Goal: Task Accomplishment & Management: Manage account settings

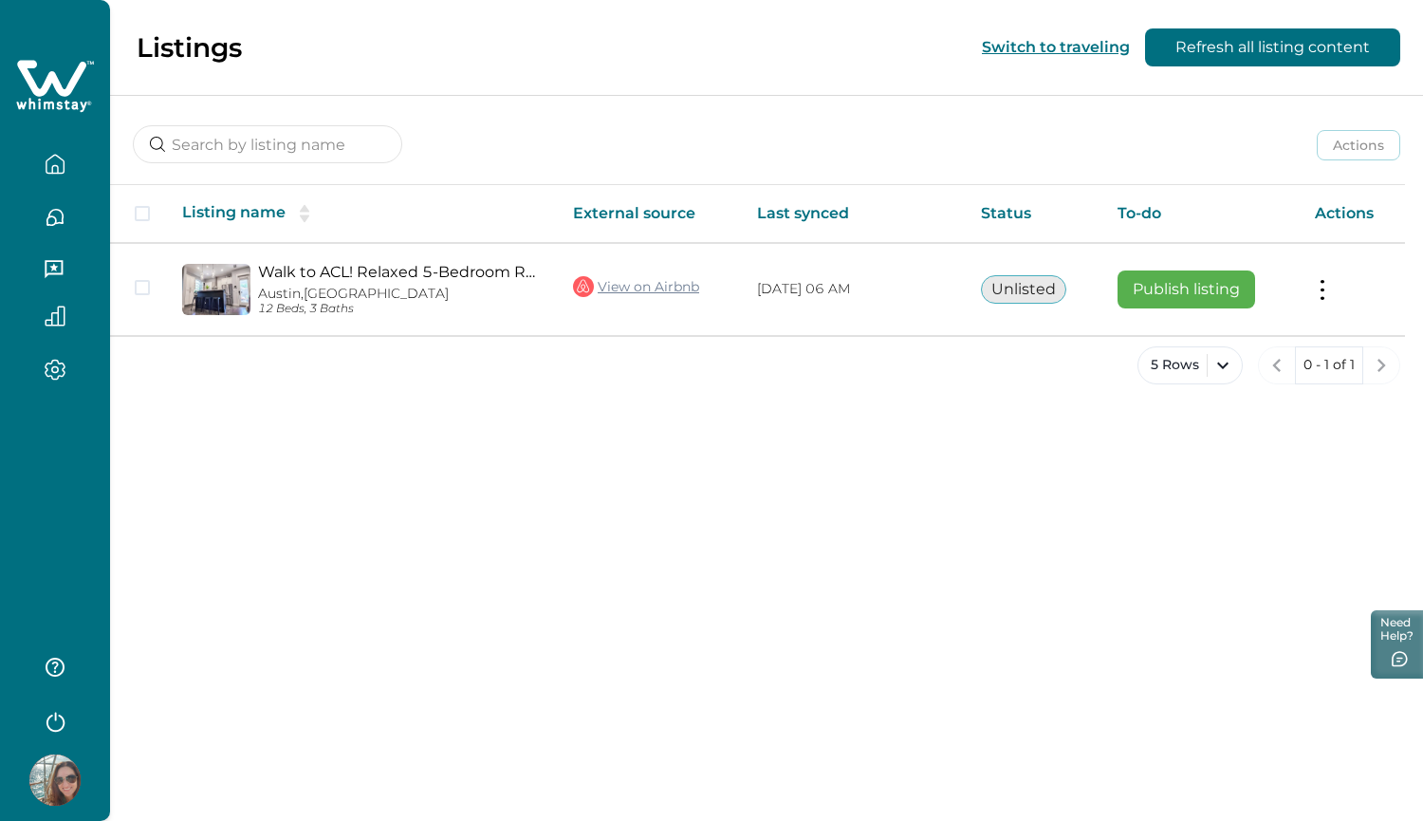
click at [56, 165] on icon "button" at bounding box center [55, 169] width 6 height 8
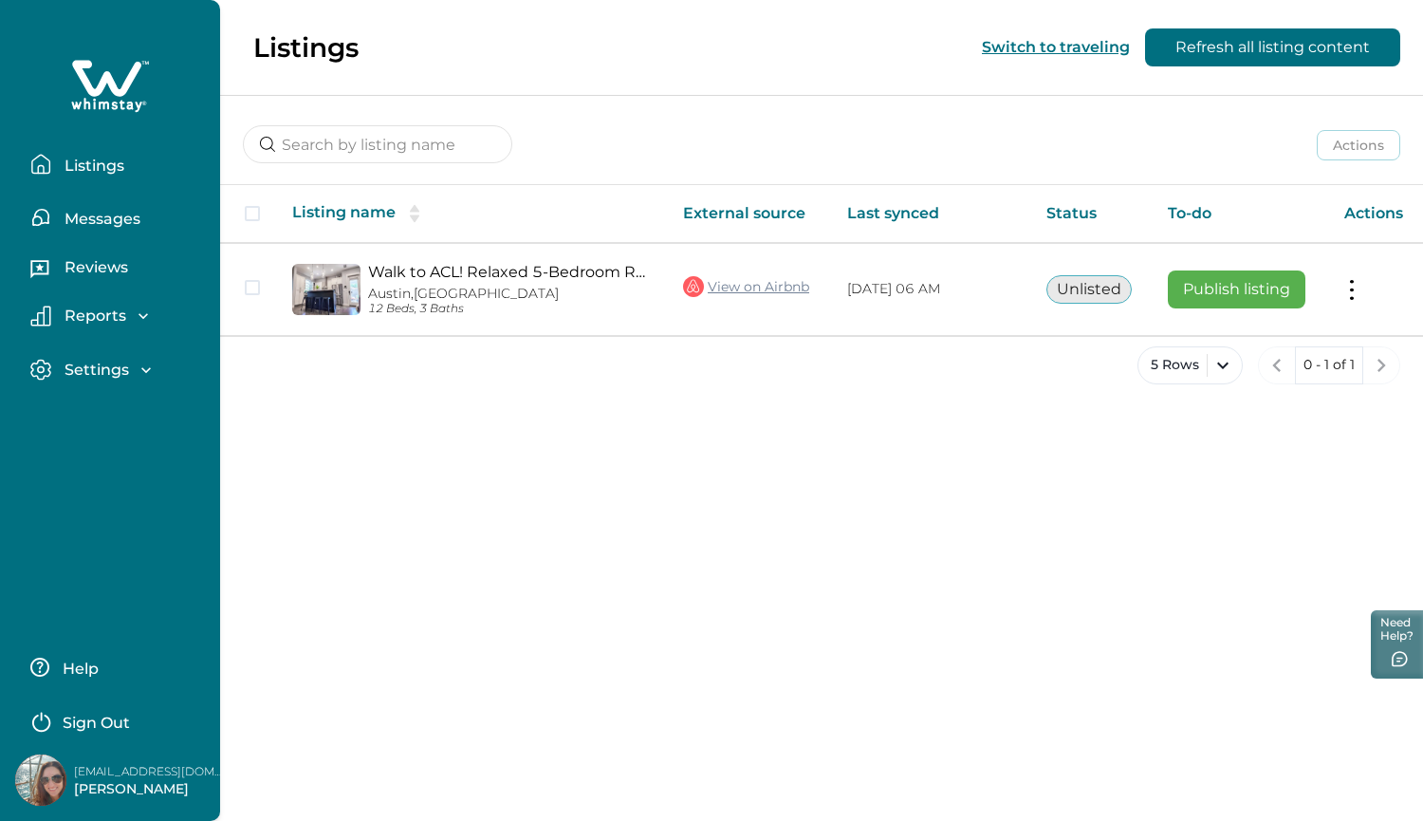
click at [96, 168] on p "Listings" at bounding box center [91, 166] width 65 height 19
click at [95, 367] on p "Settings" at bounding box center [94, 370] width 70 height 19
click at [137, 451] on p "Payout method" at bounding box center [123, 448] width 128 height 19
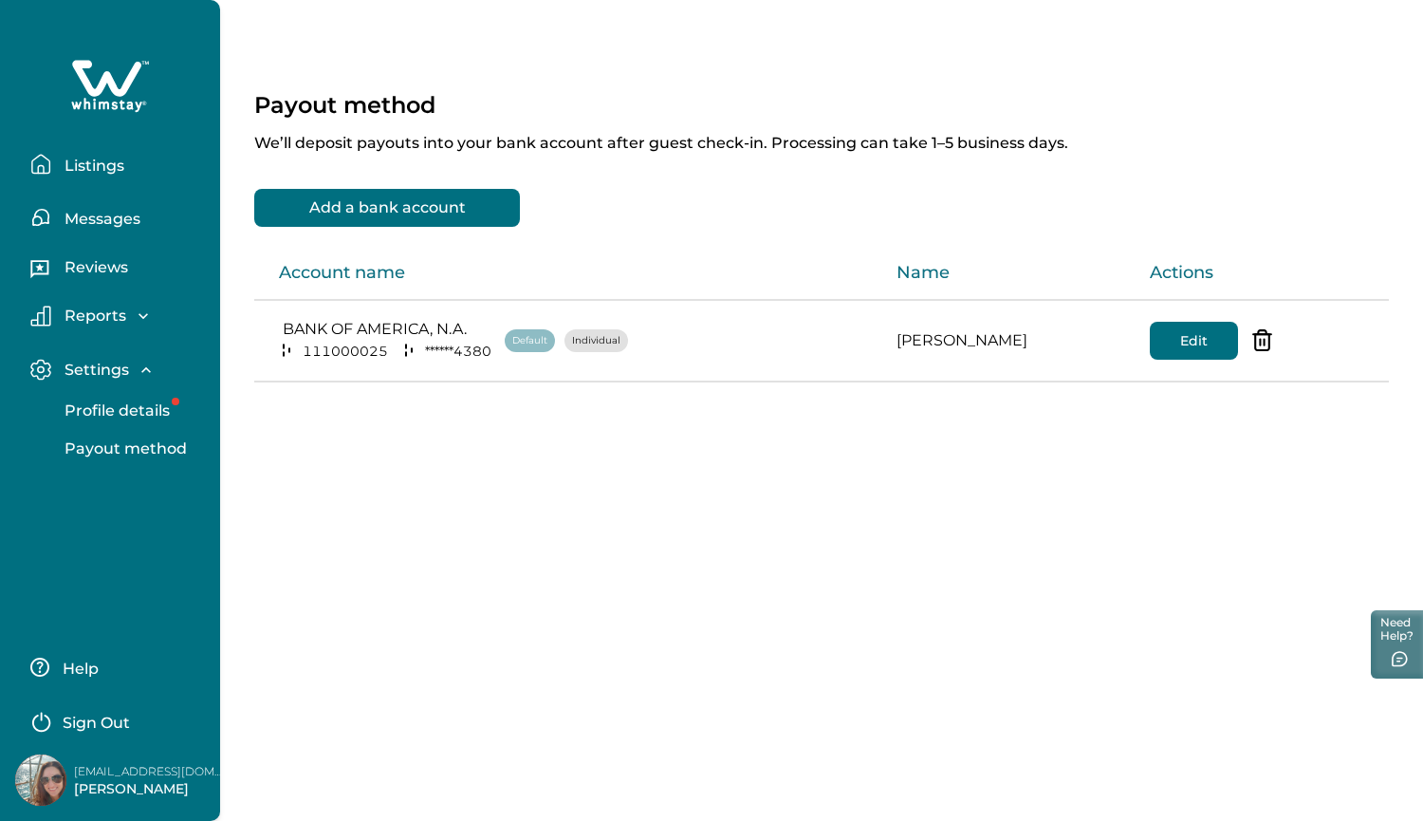
click at [107, 168] on p "Listings" at bounding box center [91, 166] width 65 height 19
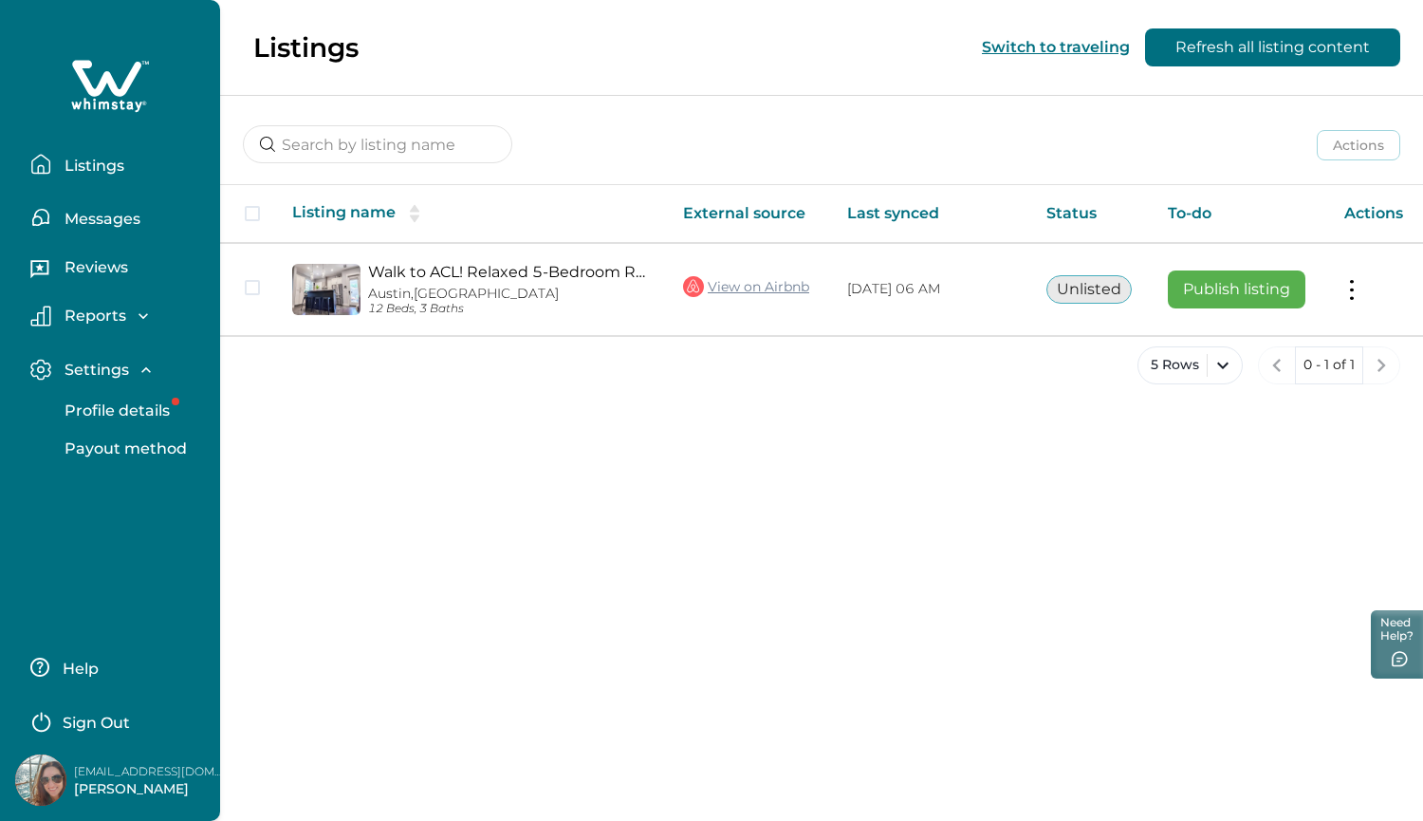
click at [119, 409] on p "Profile details" at bounding box center [114, 410] width 111 height 19
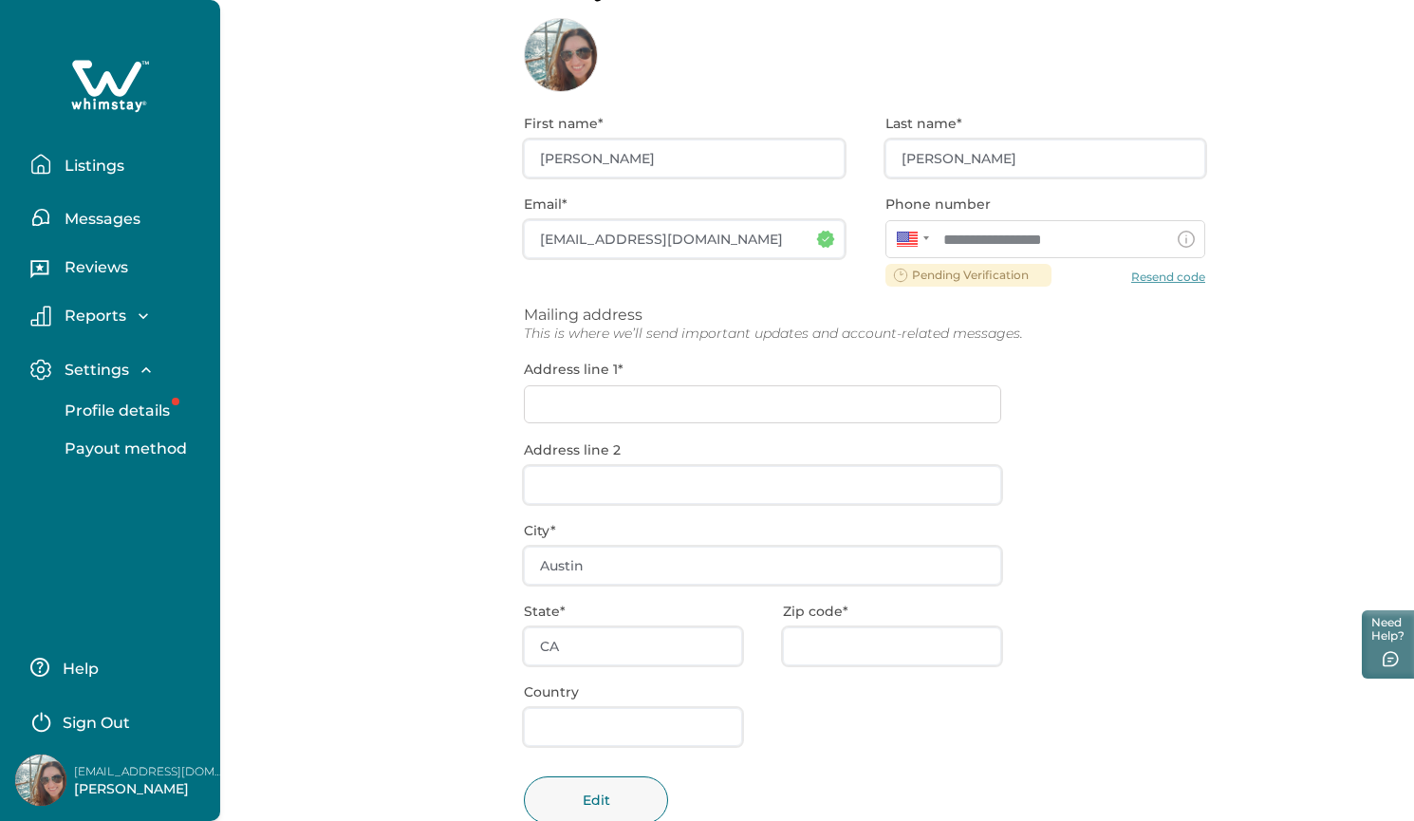
scroll to position [131, 0]
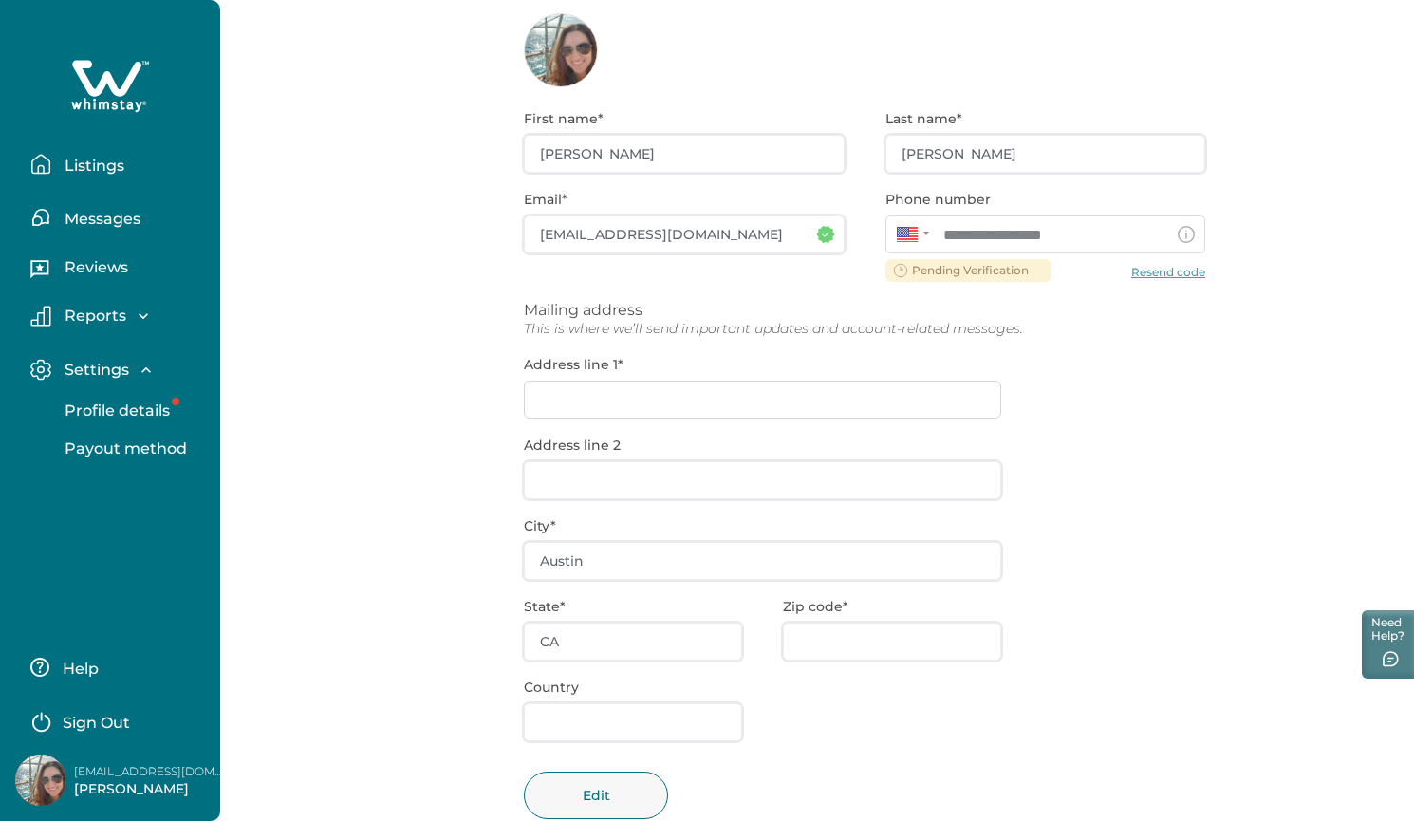
click at [94, 167] on p "Listings" at bounding box center [91, 166] width 65 height 19
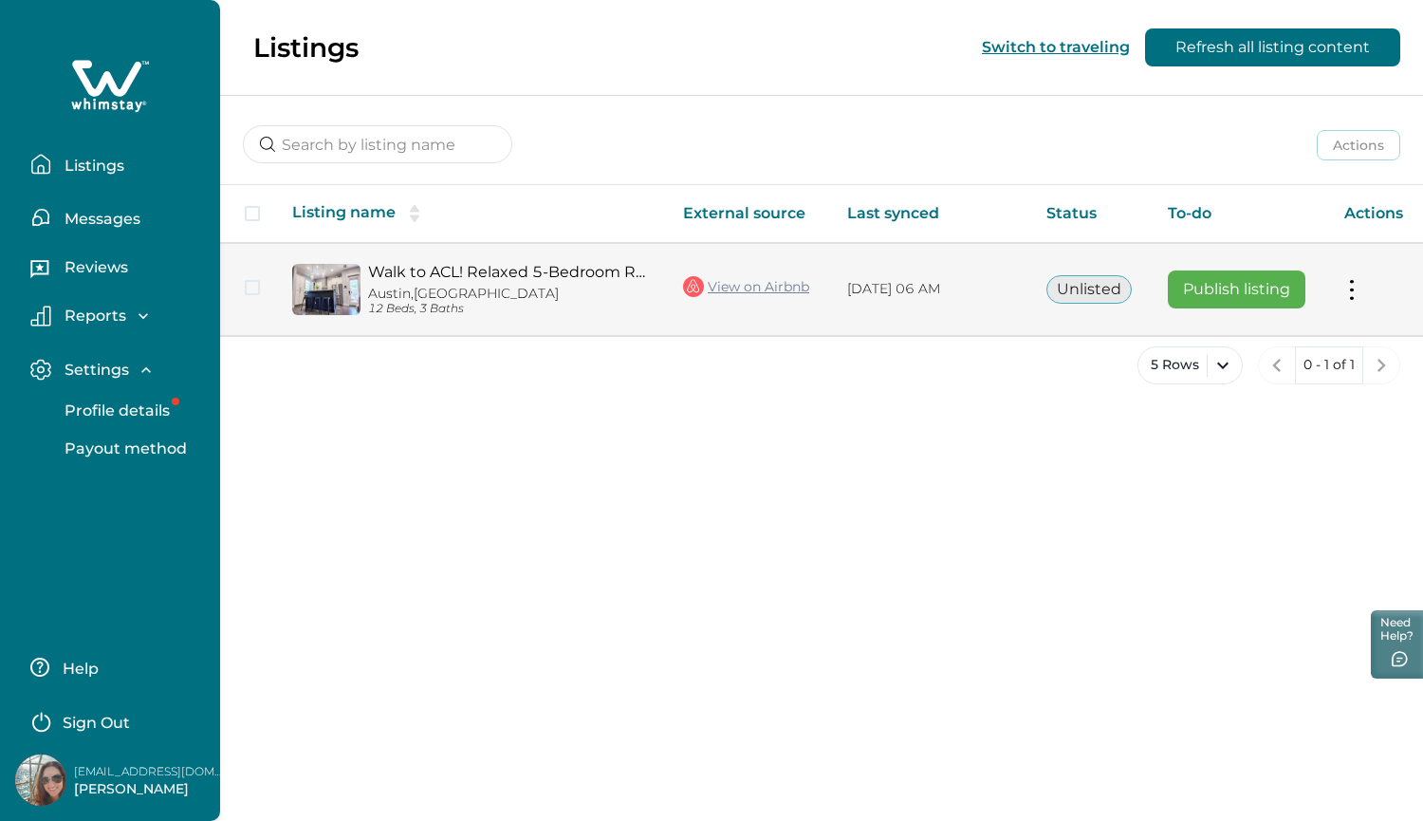
click at [481, 271] on link "Walk to ACL! Relaxed 5-Bedroom Retreat" at bounding box center [510, 272] width 285 height 18
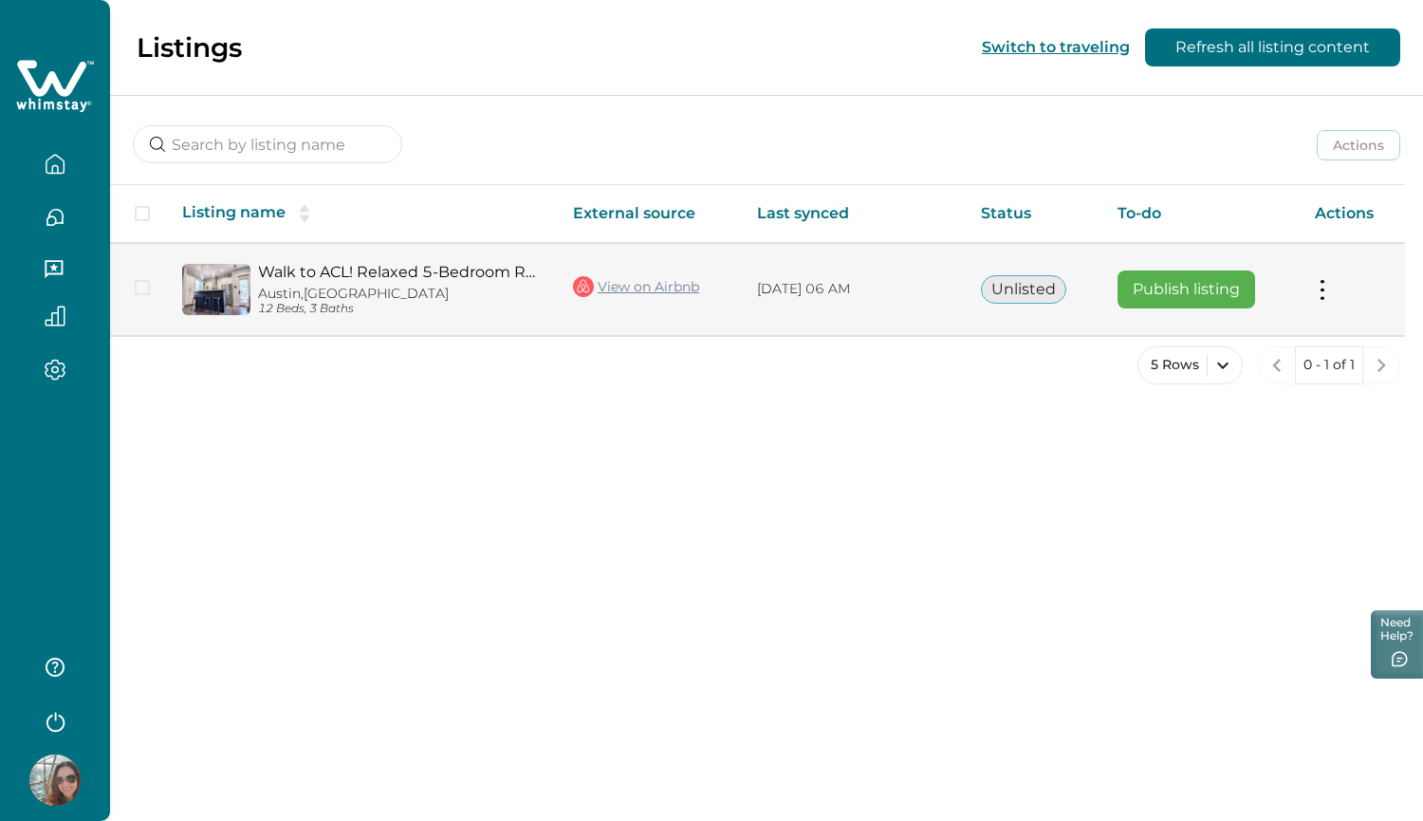
click at [1327, 295] on button at bounding box center [1322, 289] width 15 height 20
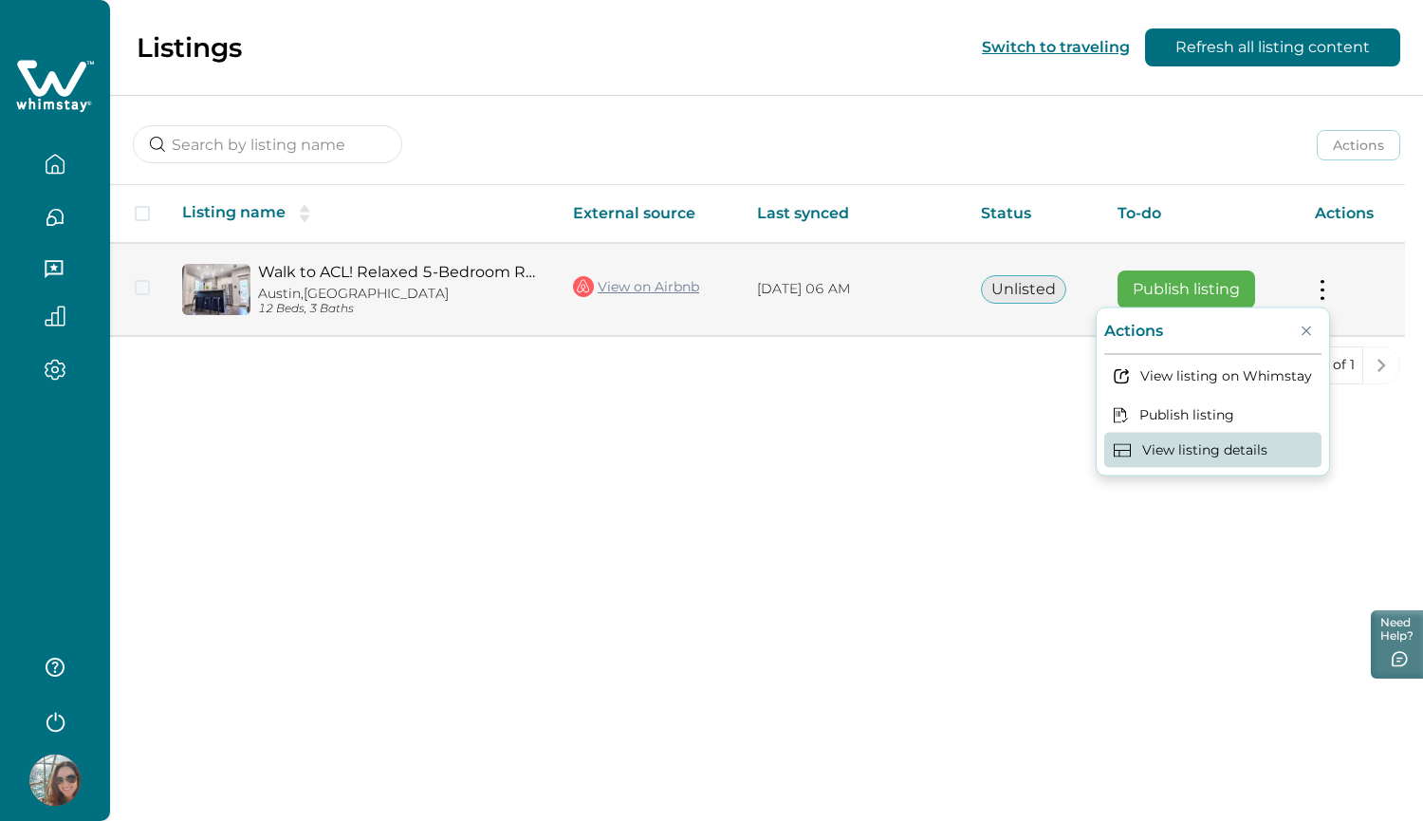
click at [1221, 451] on button "View listing details" at bounding box center [1213, 450] width 217 height 35
